Goal: Information Seeking & Learning: Find specific page/section

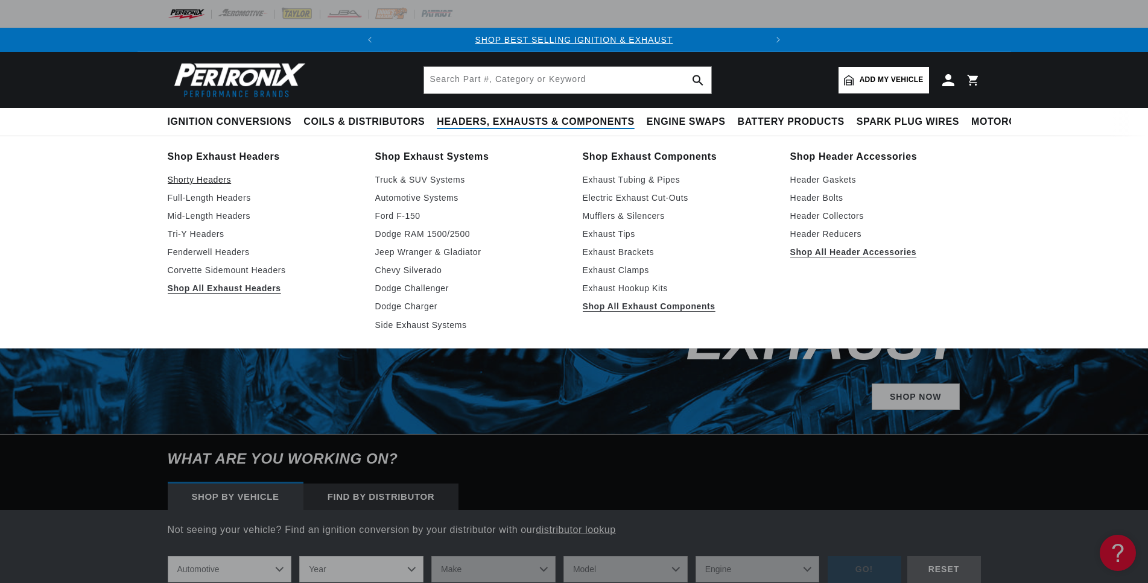
scroll to position [0, 365]
click at [207, 178] on link "Shorty Headers" at bounding box center [263, 179] width 191 height 14
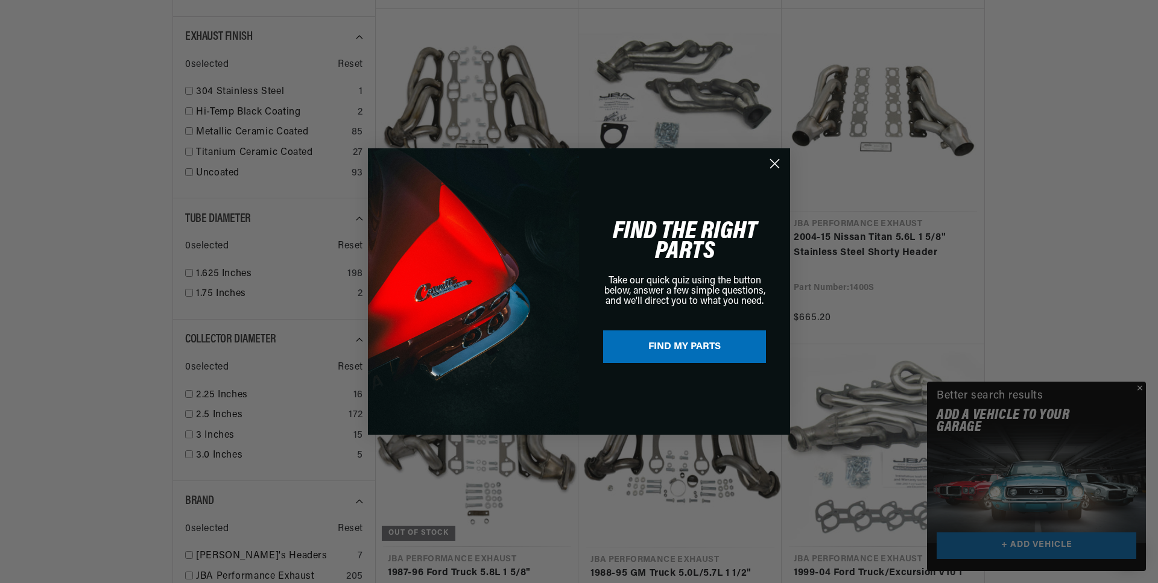
click at [770, 163] on circle "Close dialog" at bounding box center [775, 164] width 20 height 20
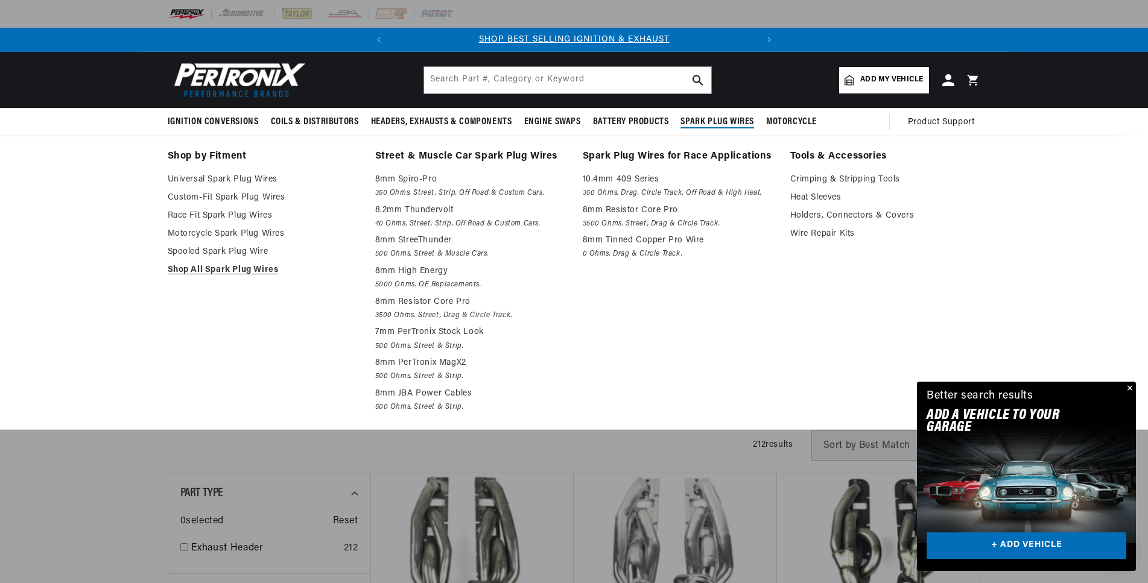
click at [724, 118] on span "Spark Plug Wires" at bounding box center [717, 122] width 74 height 13
click at [224, 195] on link "Custom-Fit Spark Plug Wires" at bounding box center [263, 198] width 191 height 14
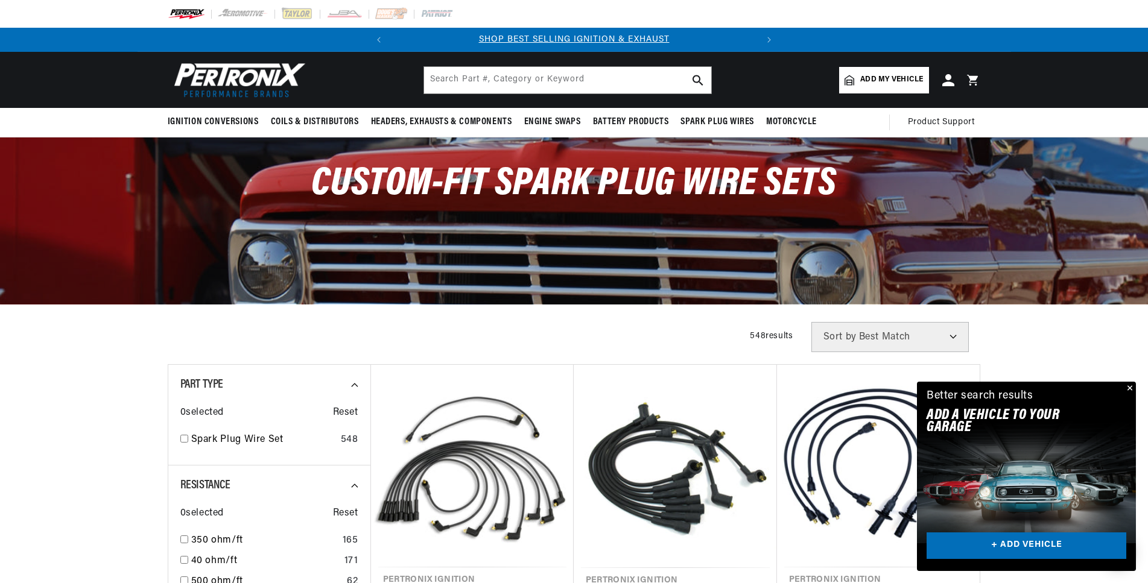
click at [885, 81] on span "Add my vehicle" at bounding box center [891, 79] width 63 height 11
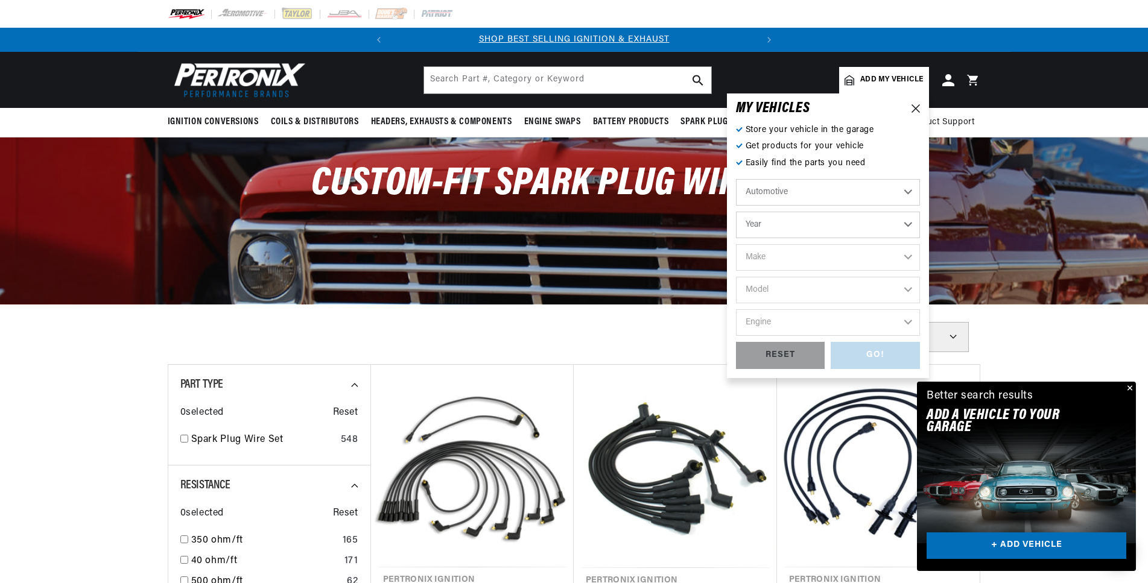
scroll to position [0, 365]
click at [736, 212] on select "Year 2026 2025 2024 2023 2022 2021 2020 2019 2018 2017 2016 2015 2014 2013 2012…" at bounding box center [828, 225] width 184 height 27
select select "1998"
click option "1998" at bounding box center [0, 0] width 0 height 0
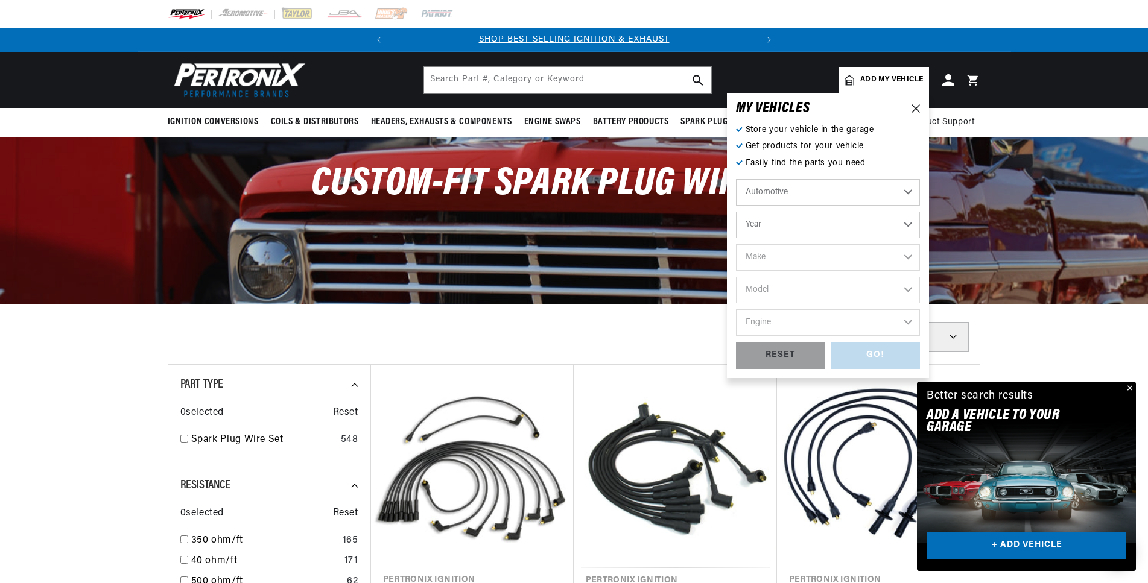
select select "1998"
click at [736, 244] on select "Make Buick Chevrolet Chrysler Dodge Ford GMC Hyundai Isuzu Jeep Lincoln Mazda M…" at bounding box center [828, 257] width 184 height 27
select select "Chevrolet"
click option "Chevrolet" at bounding box center [0, 0] width 0 height 0
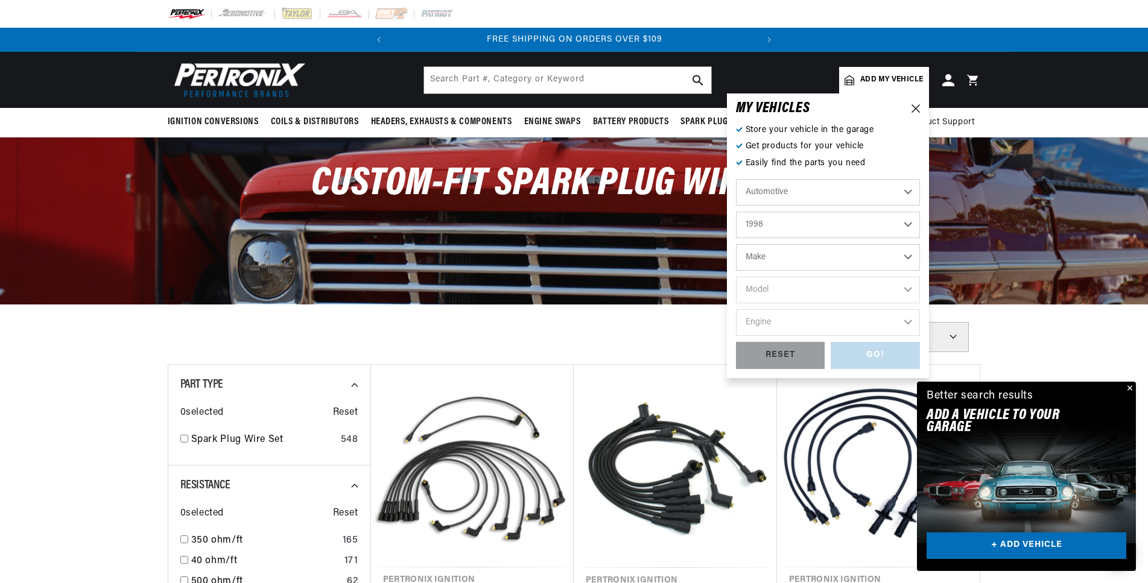
select select "Chevrolet"
click at [736, 277] on select "Model Astro B7 Blazer C35 C1500 C1500 Suburban C2500 C2500 Suburban C3500 C3500…" at bounding box center [828, 290] width 184 height 27
select select "C1500"
click option "C1500" at bounding box center [0, 0] width 0 height 0
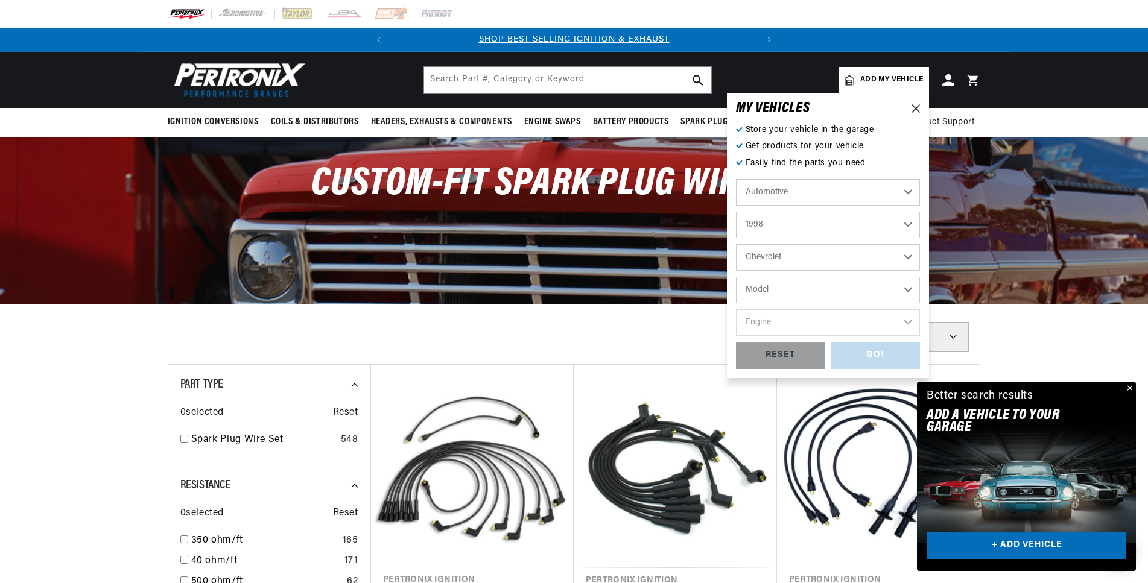
select select "C1500"
click at [736, 309] on select "Engine 4.3L 5.0L 5.7L 6.5L" at bounding box center [828, 322] width 184 height 27
select select "5.7L"
click option "5.7L" at bounding box center [0, 0] width 0 height 0
select select "5.7L"
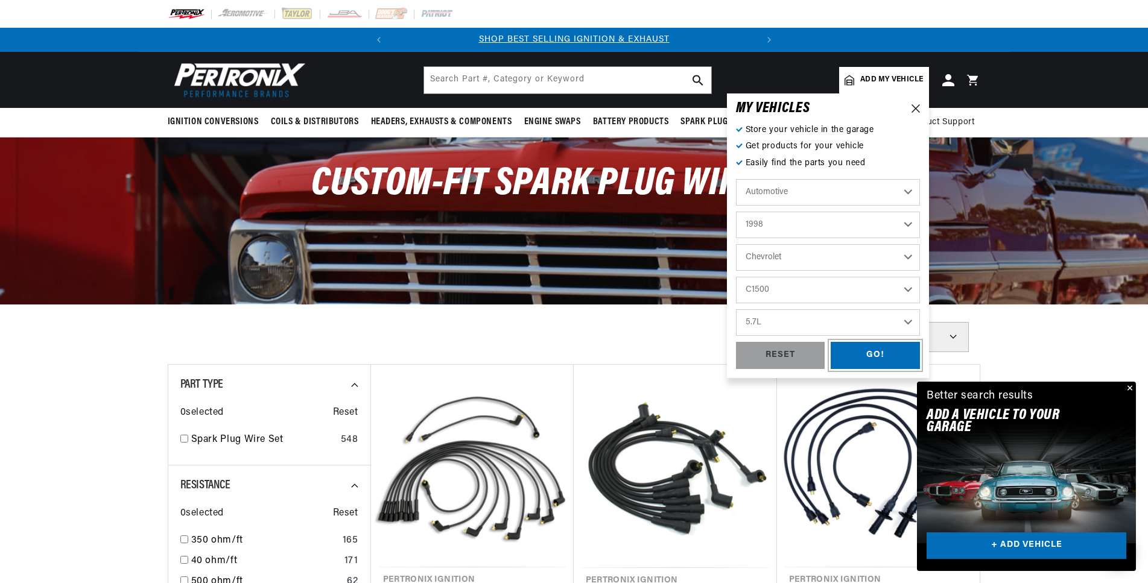
click at [879, 357] on div "GO!" at bounding box center [874, 355] width 89 height 27
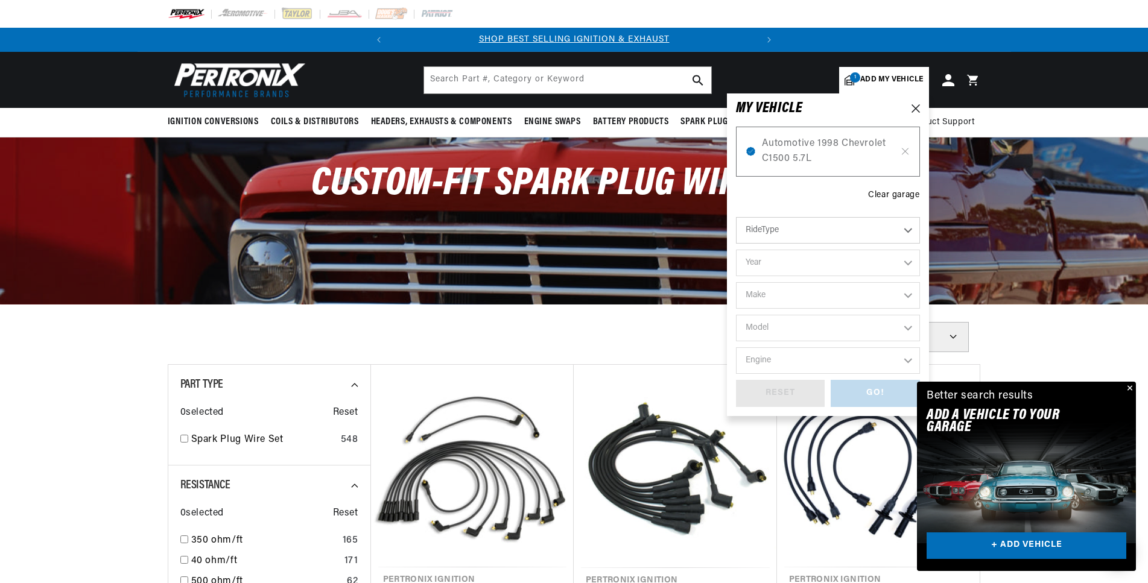
scroll to position [0, 365]
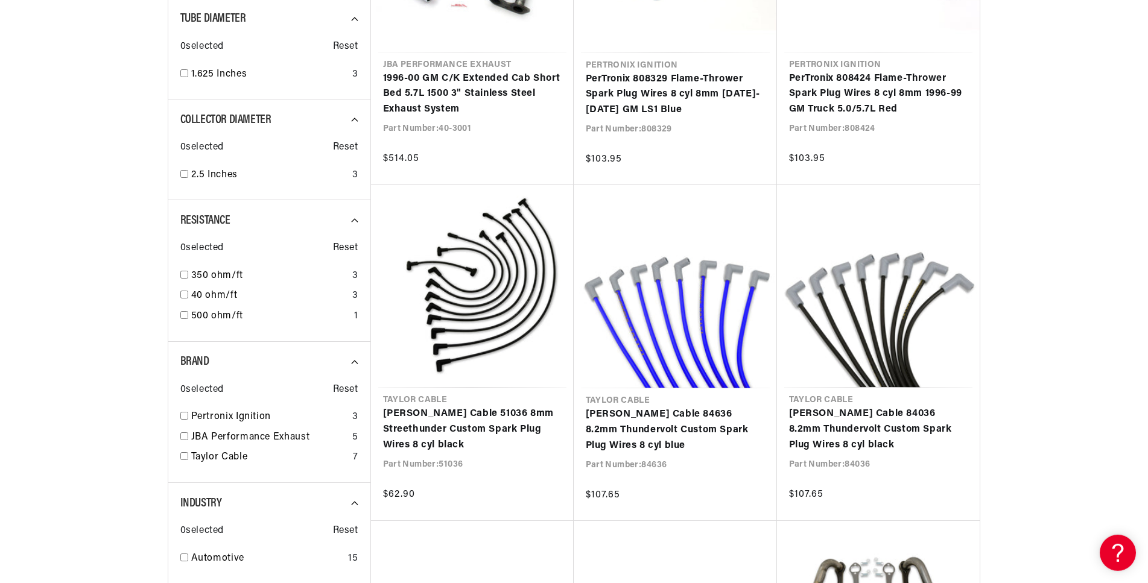
scroll to position [0, 365]
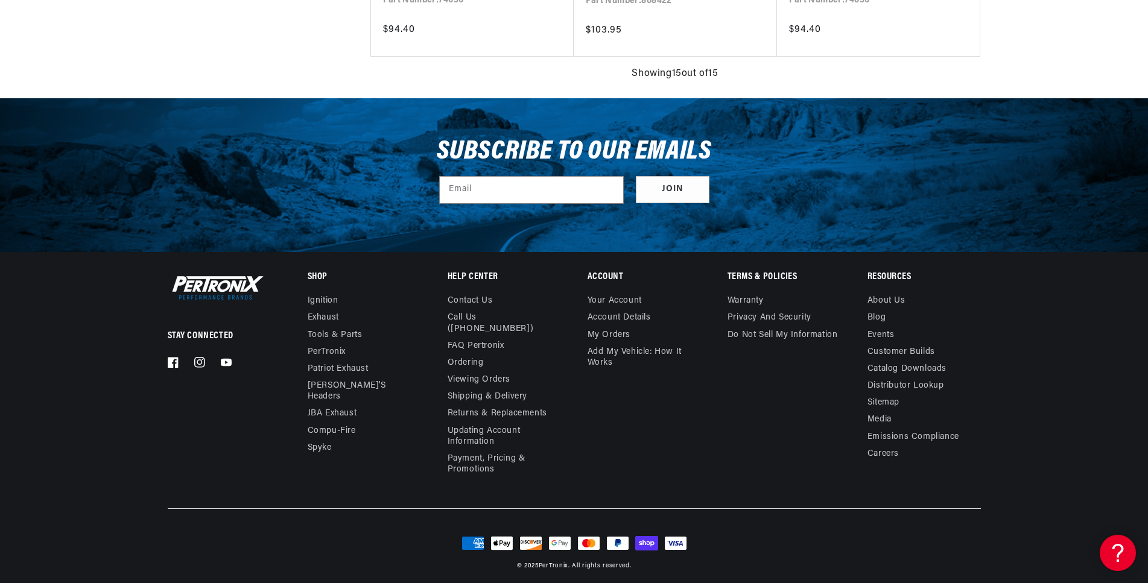
scroll to position [0, 365]
click at [473, 300] on link "Contact us" at bounding box center [469, 302] width 45 height 14
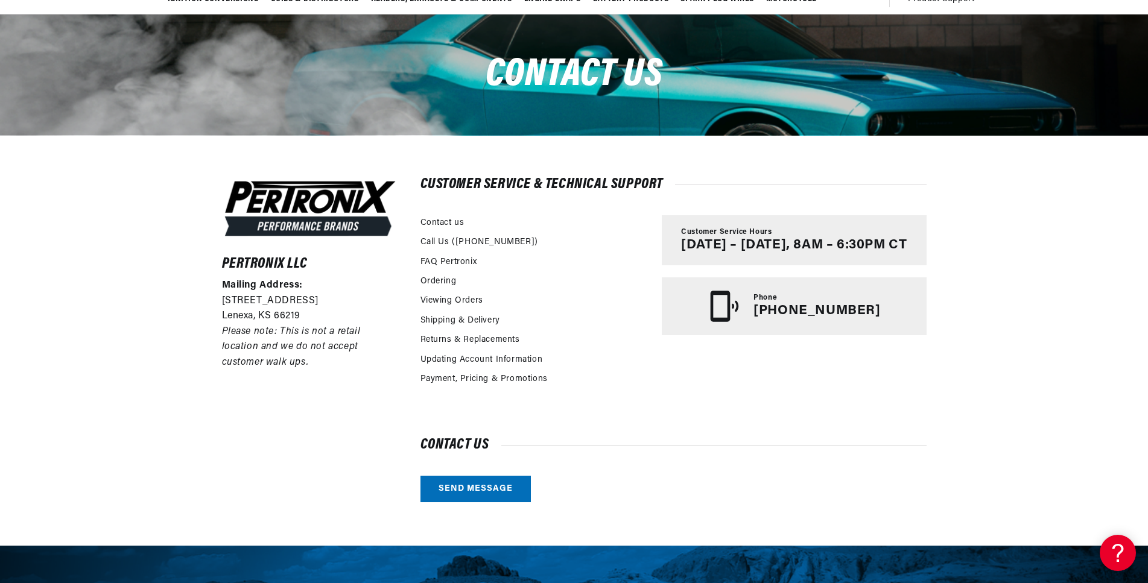
scroll to position [0, 365]
click at [475, 486] on link "Send message" at bounding box center [475, 489] width 110 height 27
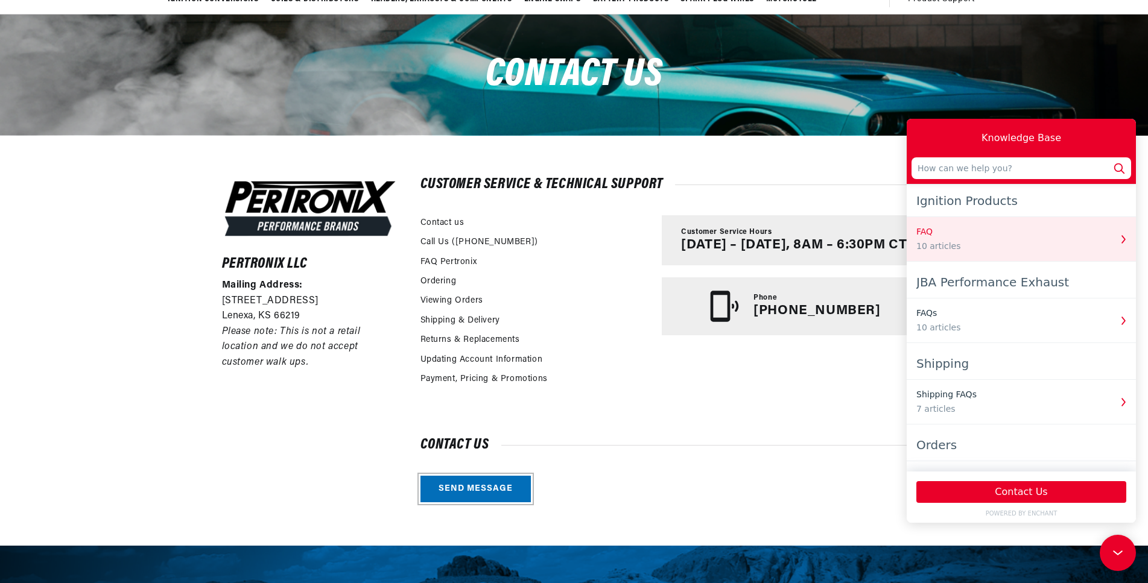
scroll to position [0, 0]
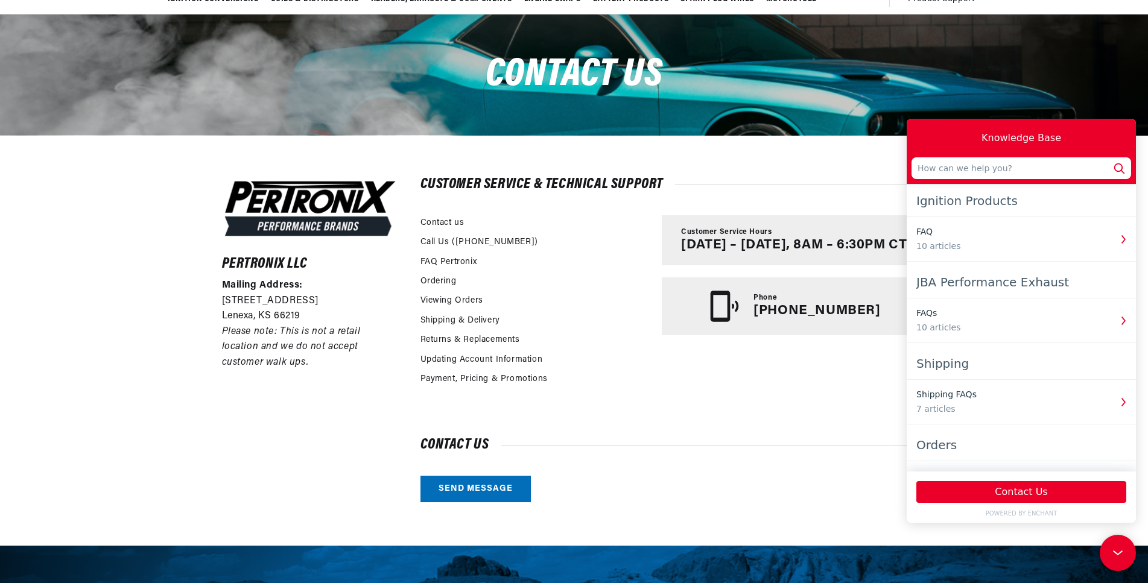
click at [987, 203] on div "Ignition Products" at bounding box center [1021, 201] width 210 height 22
drag, startPoint x: 1132, startPoint y: 300, endPoint x: 2045, endPoint y: 353, distance: 914.5
